Goal: Transaction & Acquisition: Purchase product/service

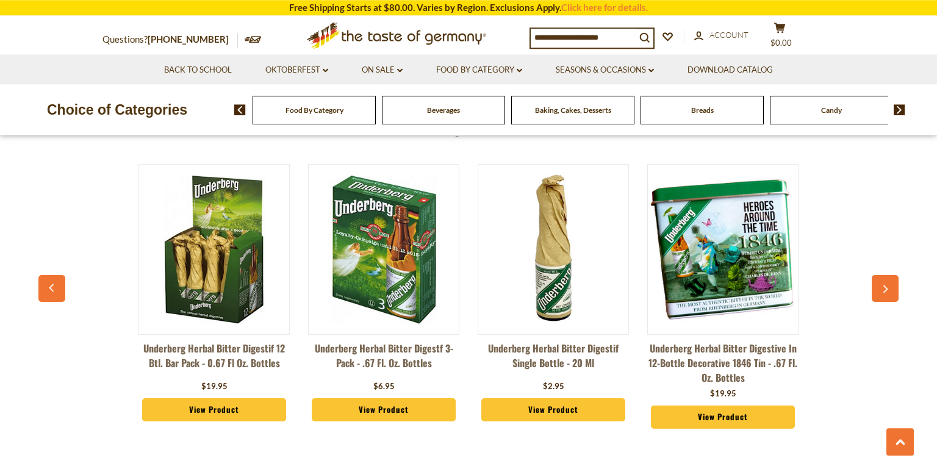
scroll to position [890, 0]
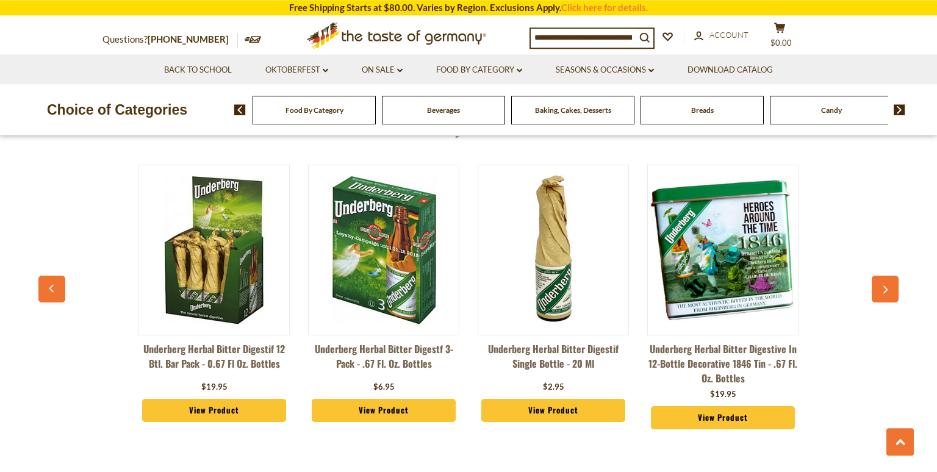
click at [376, 106] on div "Beverages" at bounding box center [314, 110] width 123 height 29
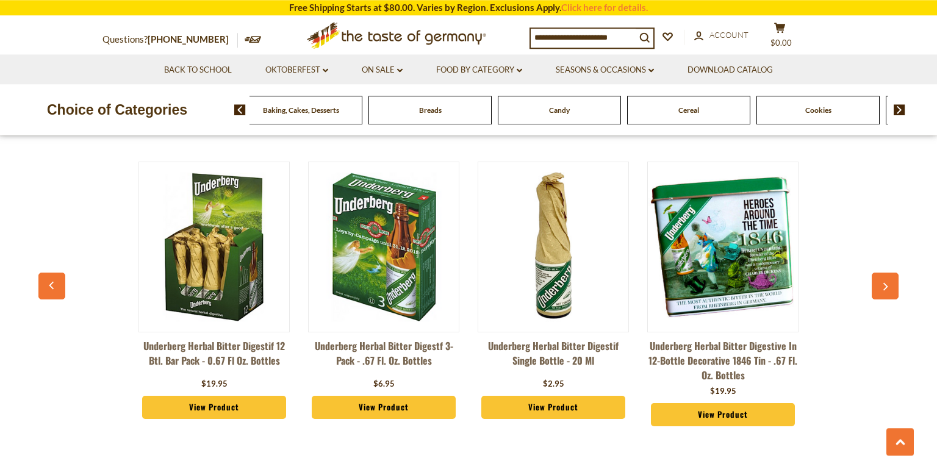
click at [104, 99] on div "Candy" at bounding box center [41, 110] width 123 height 29
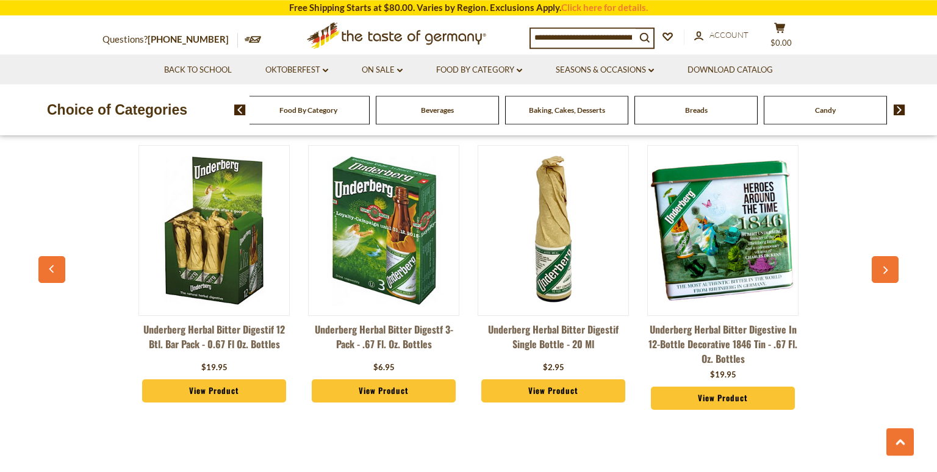
scroll to position [909, 0]
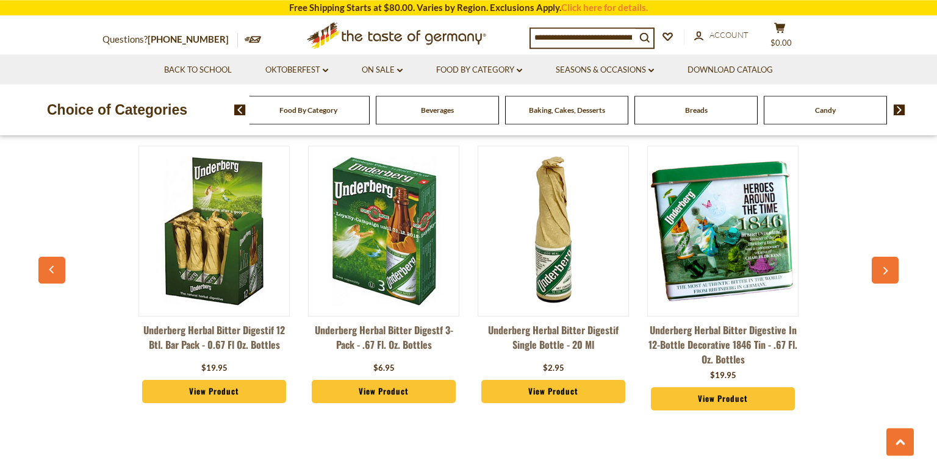
click at [439, 108] on span "Beverages" at bounding box center [437, 110] width 33 height 9
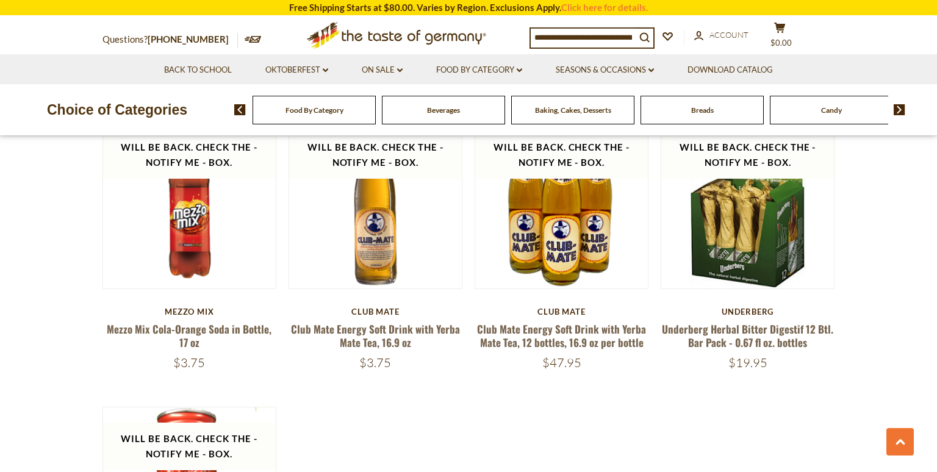
scroll to position [2153, 0]
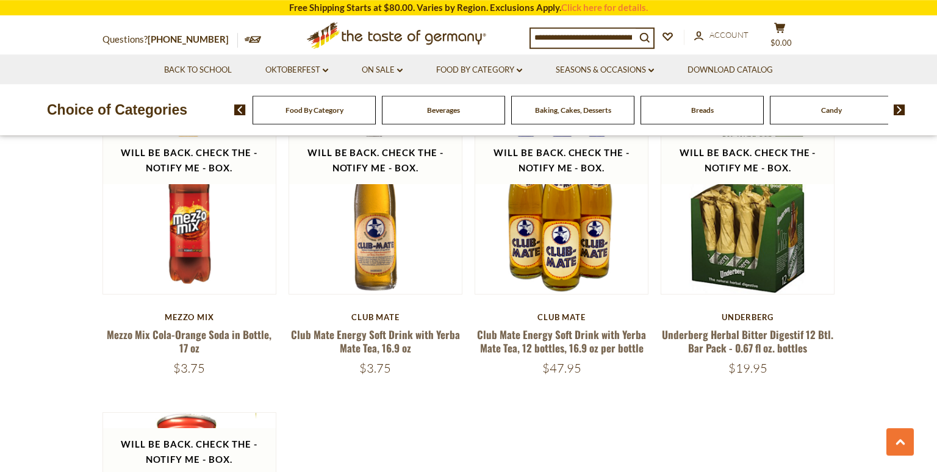
click at [583, 40] on input at bounding box center [583, 37] width 105 height 17
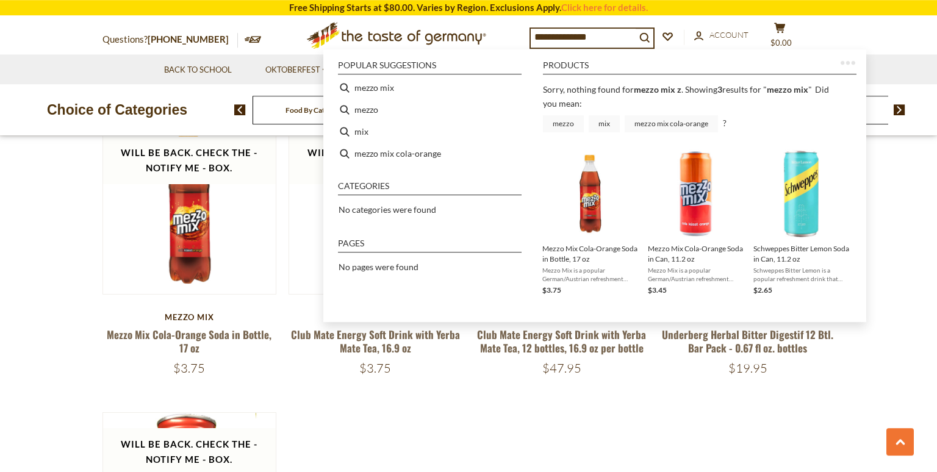
type input "*********"
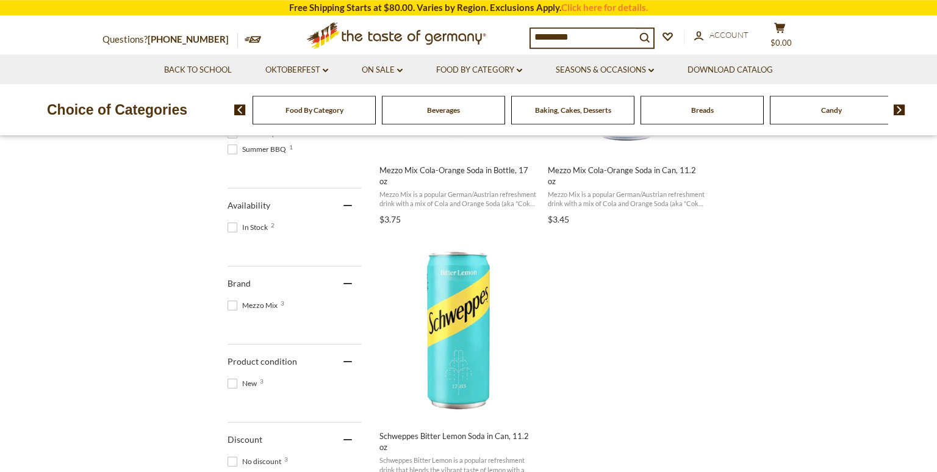
scroll to position [469, 0]
